Goal: Task Accomplishment & Management: Manage account settings

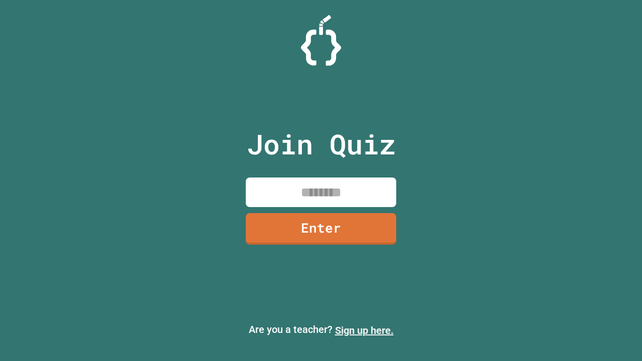
click at [364, 330] on link "Sign up here." at bounding box center [364, 330] width 59 height 12
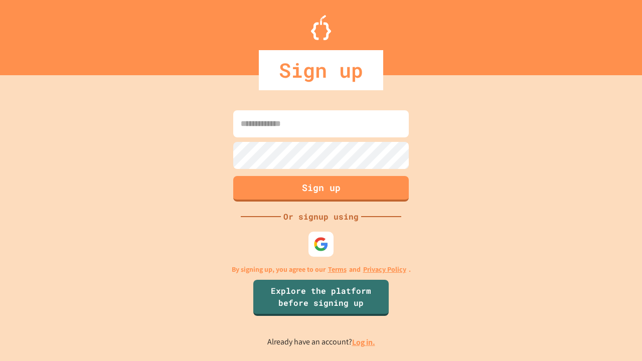
click at [364, 342] on link "Log in." at bounding box center [363, 342] width 23 height 11
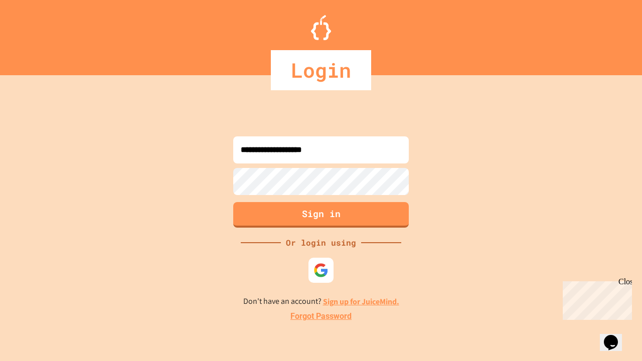
type input "**********"
